Goal: Task Accomplishment & Management: Use online tool/utility

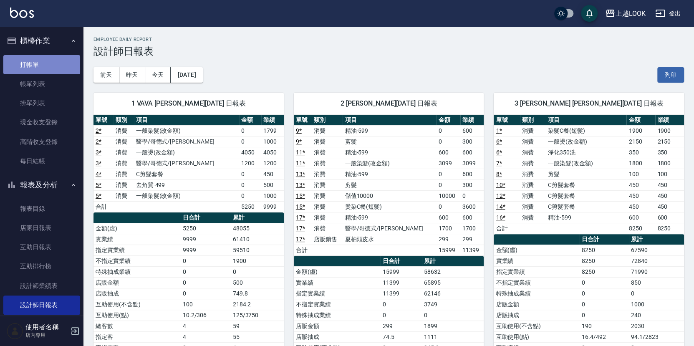
click at [43, 65] on link "打帳單" at bounding box center [41, 64] width 77 height 19
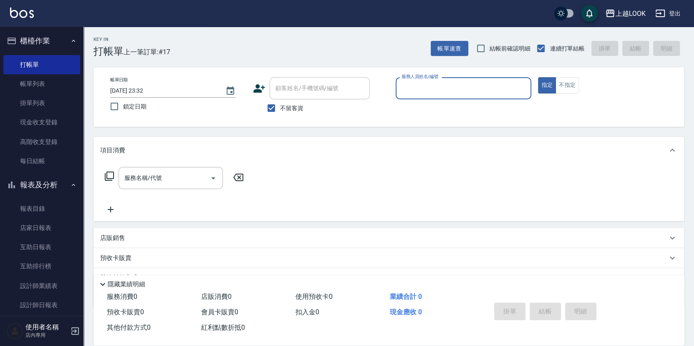
type input "ㄅ"
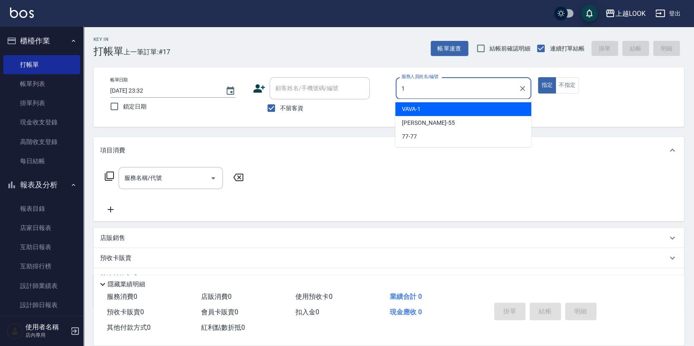
type input "VAVA-1"
type button "true"
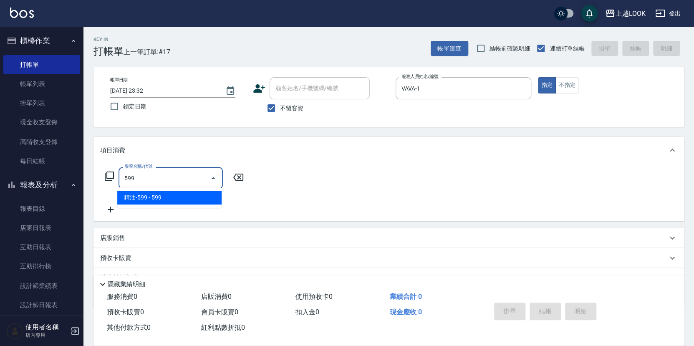
type input "精油-599(0599)"
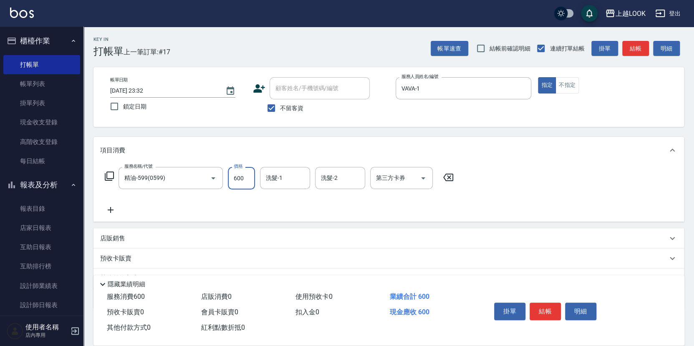
type input "600"
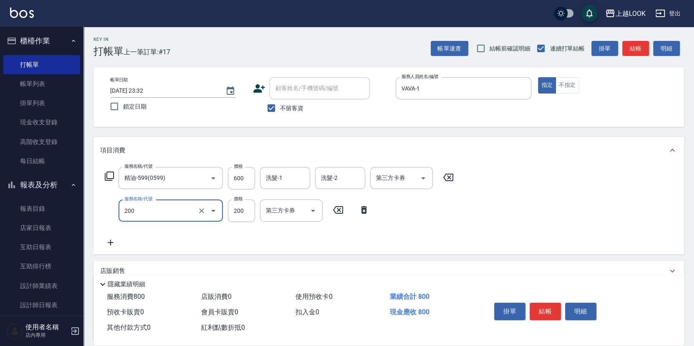
type input "剪髮(200)"
type input "250"
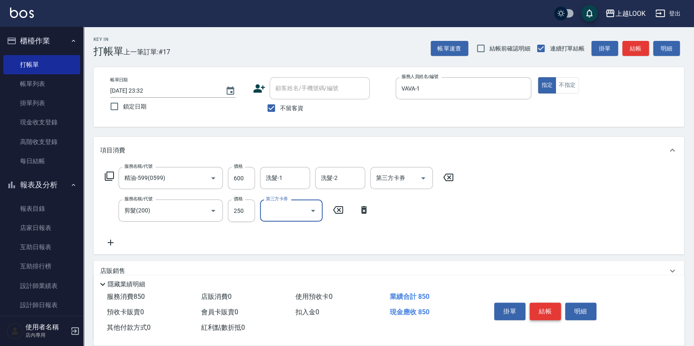
click at [552, 308] on button "結帳" at bounding box center [545, 312] width 31 height 18
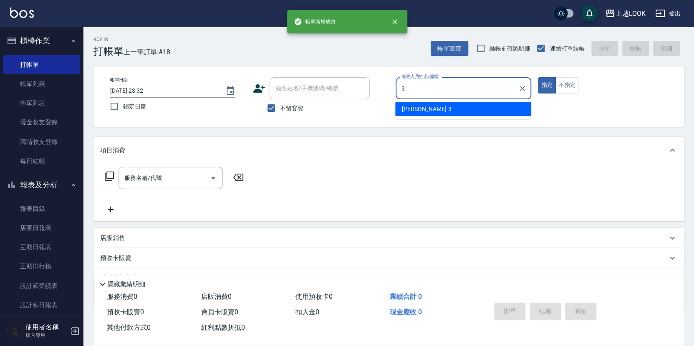
type input "[PERSON_NAME]-3"
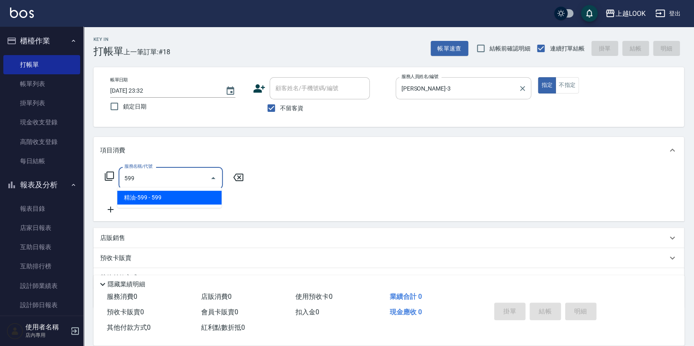
type input "精油-599(0599)"
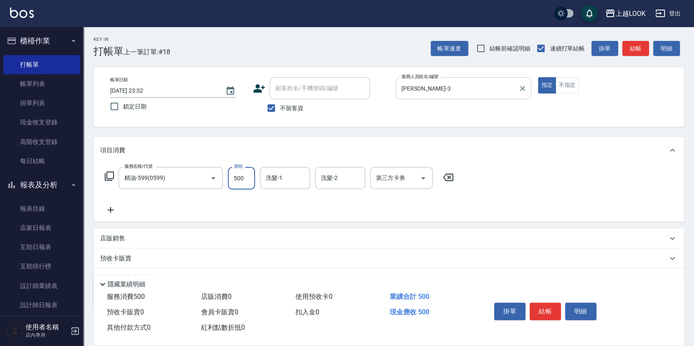
type input "500"
click at [422, 175] on icon "Open" at bounding box center [423, 178] width 10 height 10
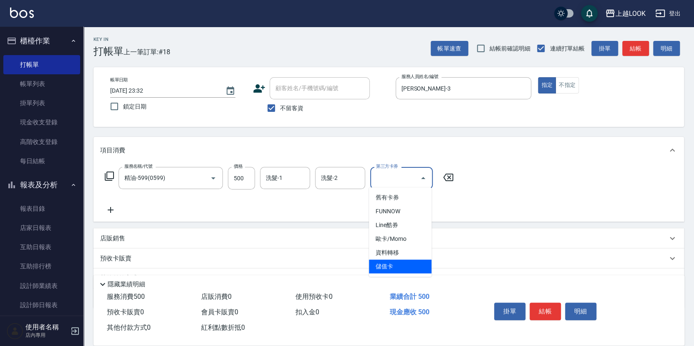
click at [423, 261] on span "儲值卡" at bounding box center [400, 267] width 63 height 14
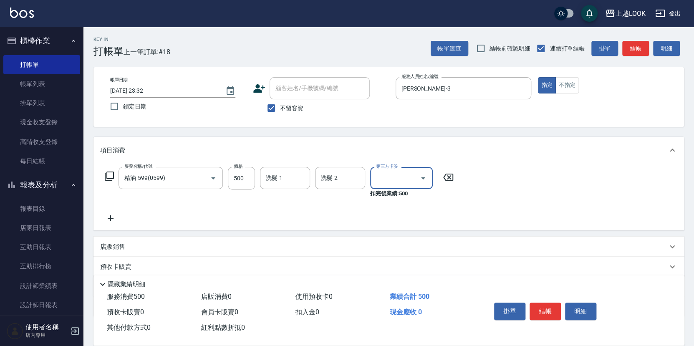
type input "儲值卡"
click at [280, 181] on input "洗髮-1" at bounding box center [285, 178] width 43 height 15
type input "瑄瑄-93"
click at [554, 310] on button "結帳" at bounding box center [545, 312] width 31 height 18
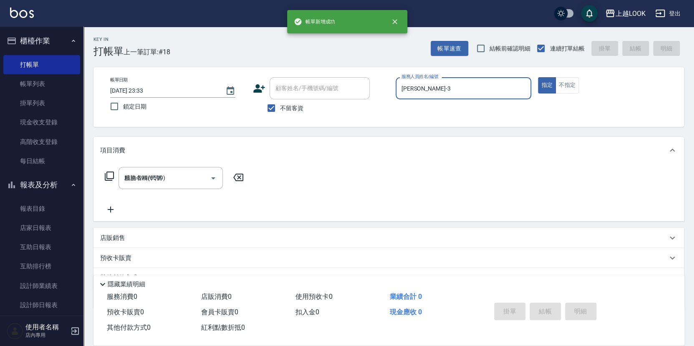
type input "2025/09/14 23:33"
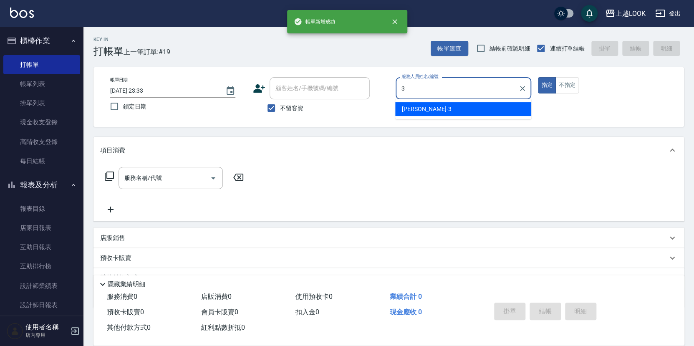
type input "Jason-3"
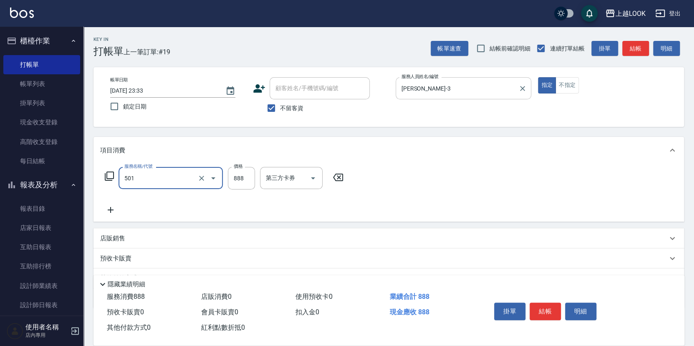
type input "一般染髮(改金額)(501)"
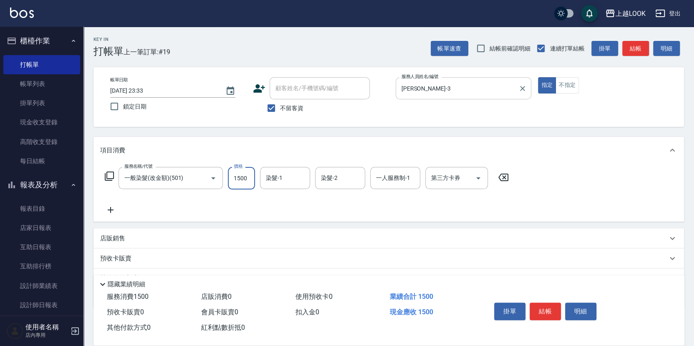
type input "1500"
click at [124, 235] on p "店販銷售" at bounding box center [112, 238] width 25 height 9
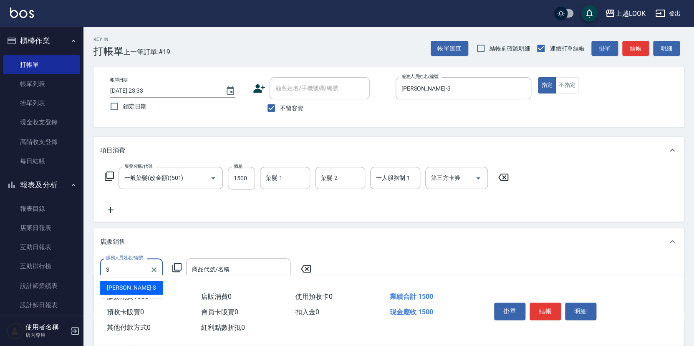
type input "Jason-3"
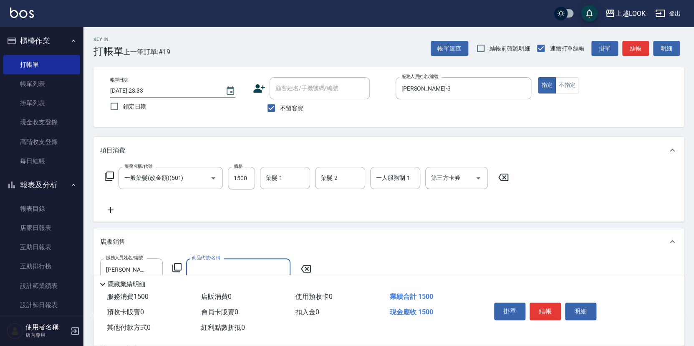
click at [178, 263] on icon at bounding box center [177, 268] width 10 height 10
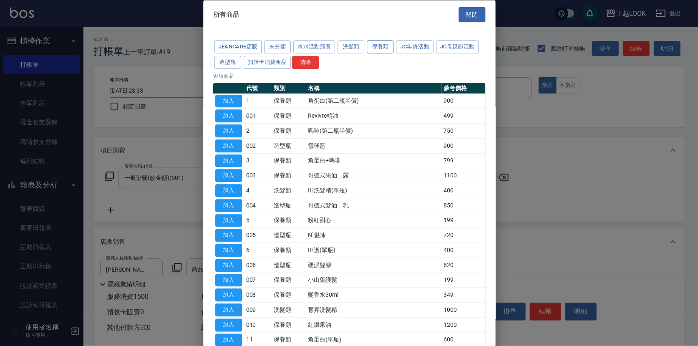
click at [372, 44] on button "保養類" at bounding box center [380, 46] width 27 height 13
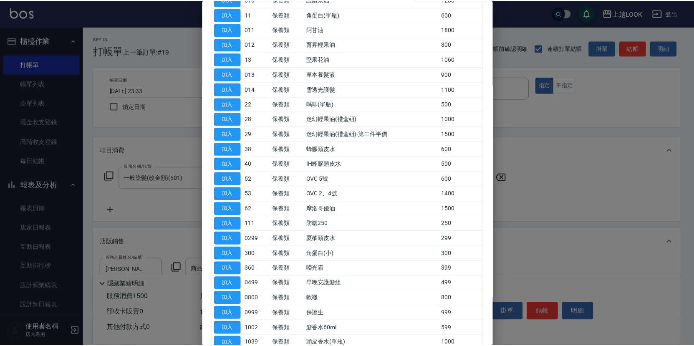
scroll to position [258, 0]
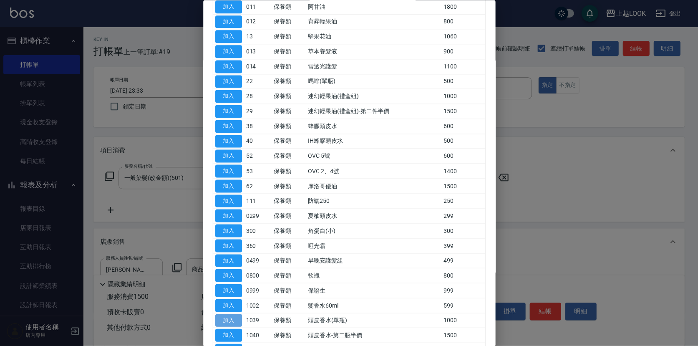
click at [238, 314] on button "加入" at bounding box center [228, 320] width 27 height 13
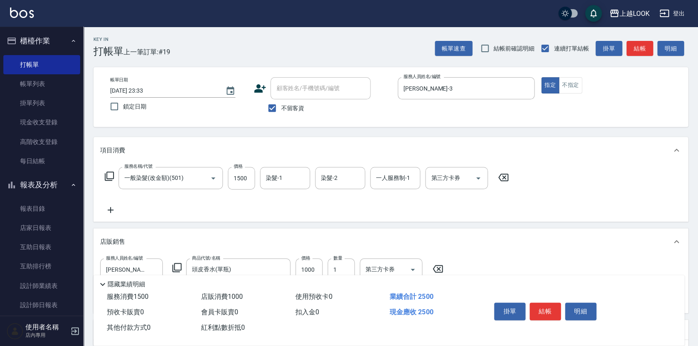
type input "頭皮香水(單瓶)"
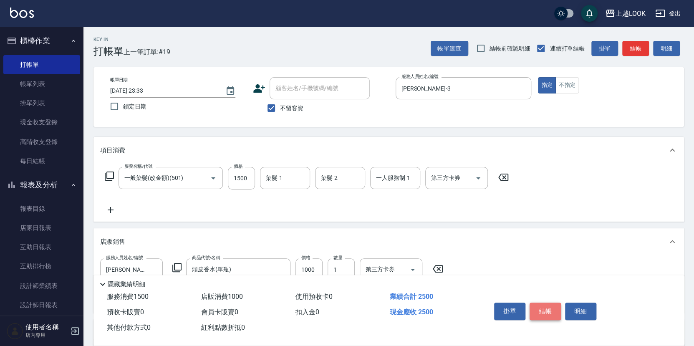
click at [543, 307] on button "結帳" at bounding box center [545, 312] width 31 height 18
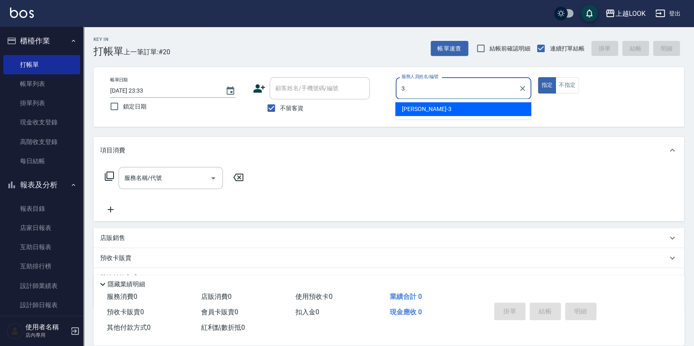
type input "Jason-3"
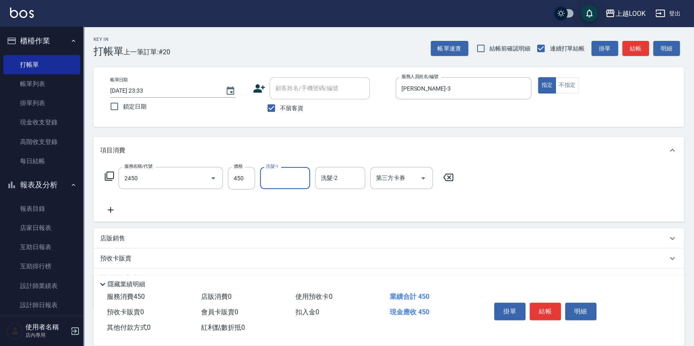
type input "C剪髮套餐(2450)"
click at [424, 178] on icon "Open" at bounding box center [423, 178] width 10 height 10
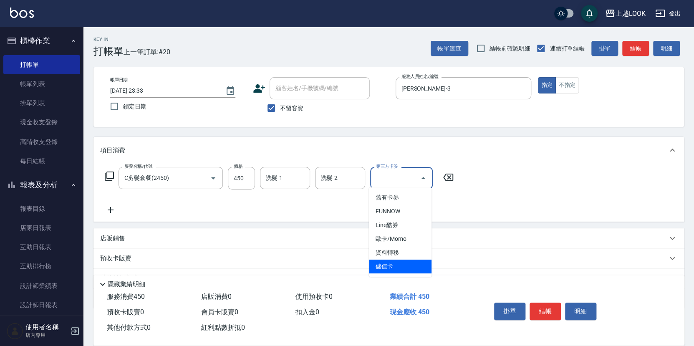
click at [410, 262] on span "儲值卡" at bounding box center [400, 267] width 63 height 14
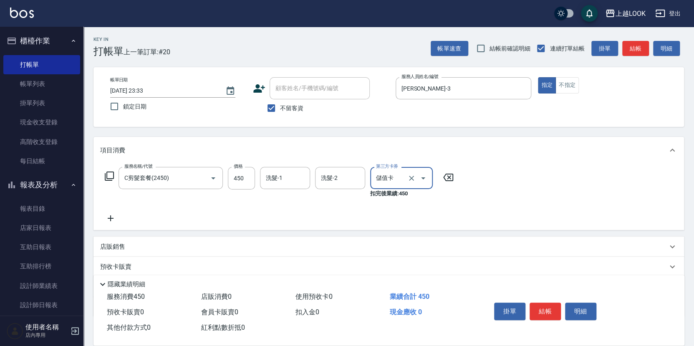
type input "儲值卡"
click at [540, 308] on button "結帳" at bounding box center [545, 312] width 31 height 18
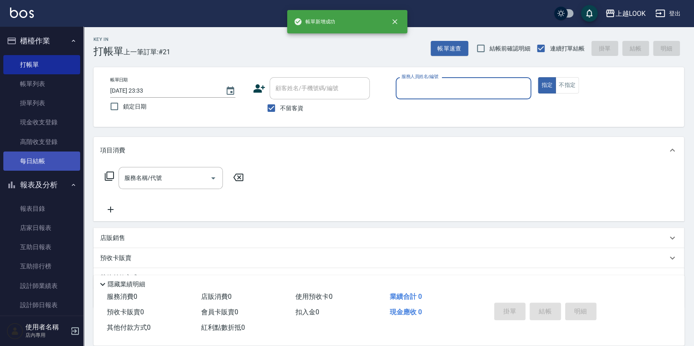
click at [42, 159] on link "每日結帳" at bounding box center [41, 161] width 77 height 19
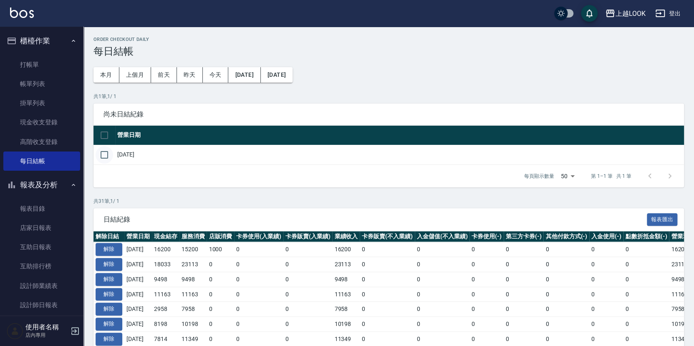
click at [103, 152] on input "checkbox" at bounding box center [105, 155] width 18 height 18
checkbox input "true"
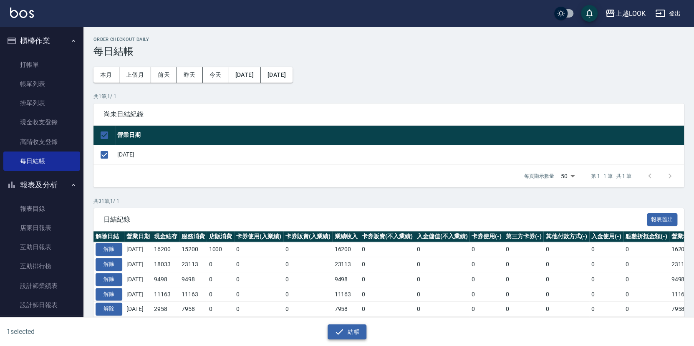
click at [348, 331] on button "結帳" at bounding box center [347, 331] width 39 height 15
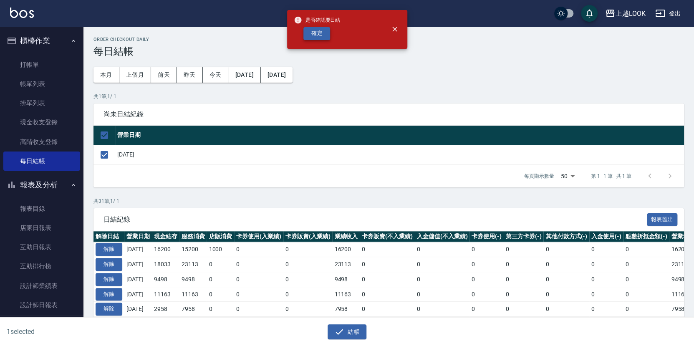
click at [319, 33] on button "確定" at bounding box center [317, 33] width 27 height 13
checkbox input "false"
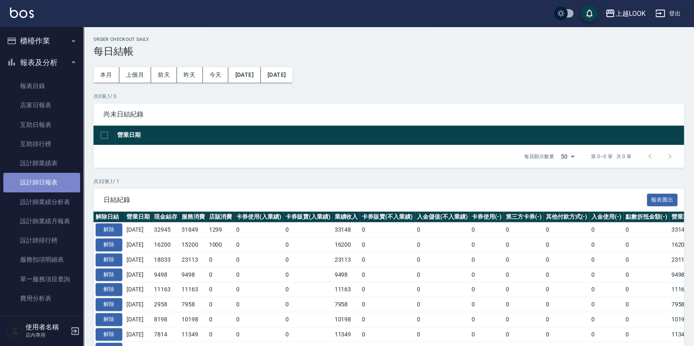
click at [49, 175] on link "設計師日報表" at bounding box center [41, 182] width 77 height 19
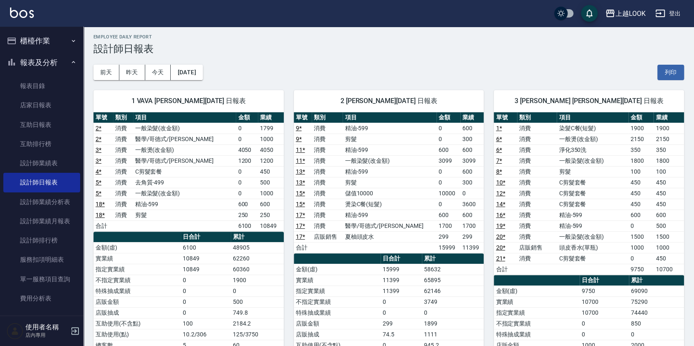
scroll to position [132, 0]
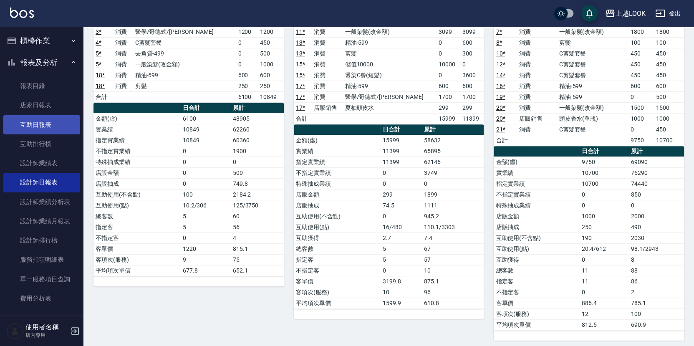
click at [48, 123] on link "互助日報表" at bounding box center [41, 124] width 77 height 19
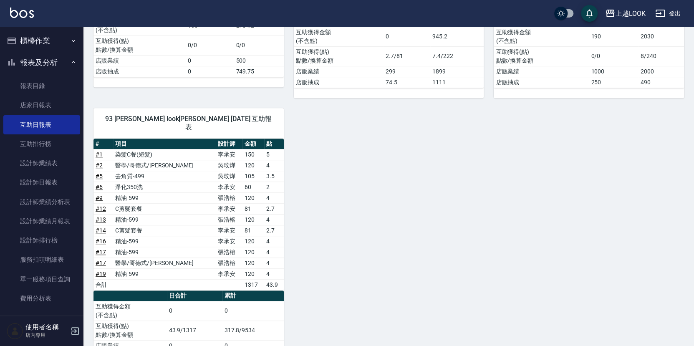
scroll to position [35, 0]
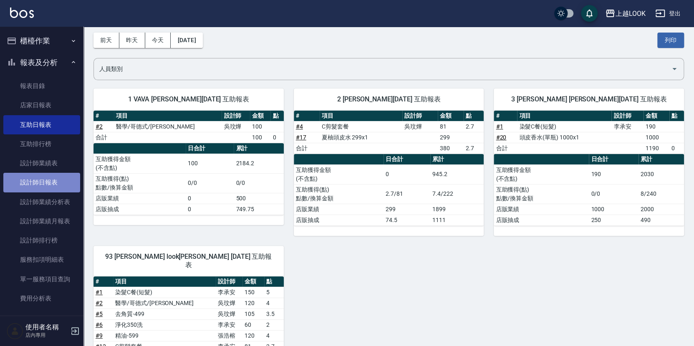
click at [43, 184] on link "設計師日報表" at bounding box center [41, 182] width 77 height 19
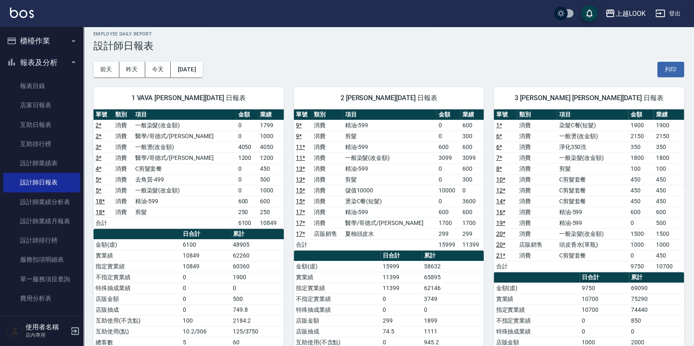
scroll to position [7, 0]
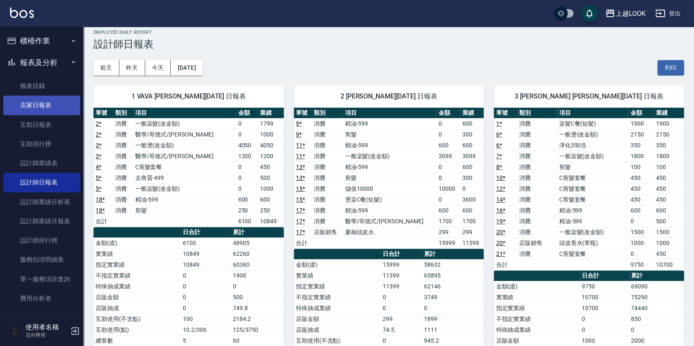
click at [54, 105] on link "店家日報表" at bounding box center [41, 105] width 77 height 19
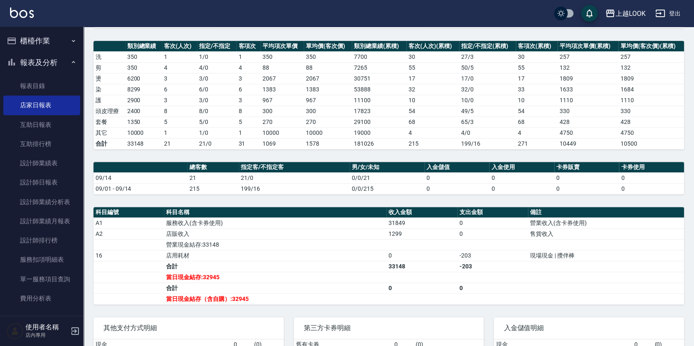
scroll to position [92, 0]
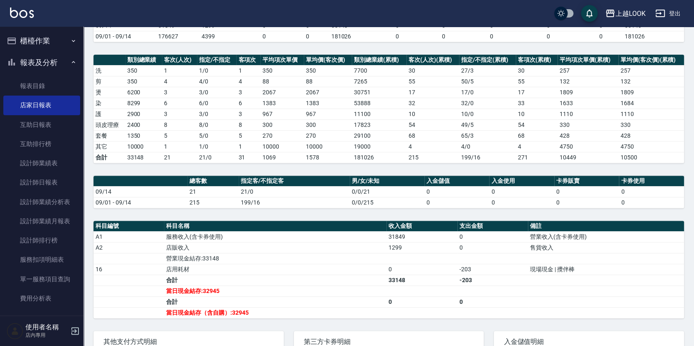
click at [516, 134] on td "68" at bounding box center [537, 135] width 42 height 11
click at [57, 184] on link "設計師日報表" at bounding box center [41, 182] width 77 height 19
